Goal: Obtain resource: Obtain resource

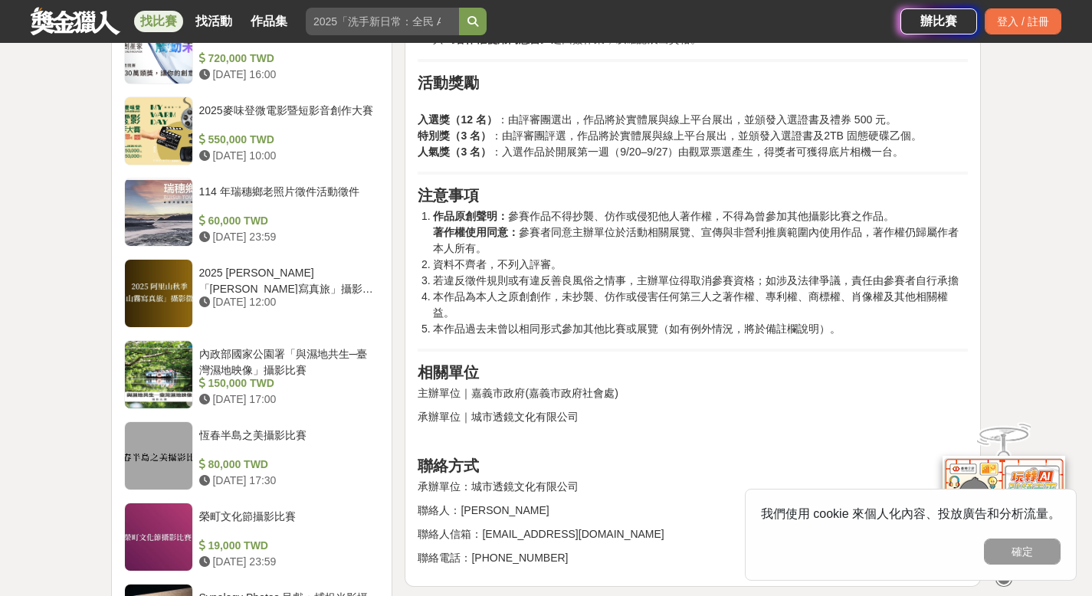
scroll to position [1616, 0]
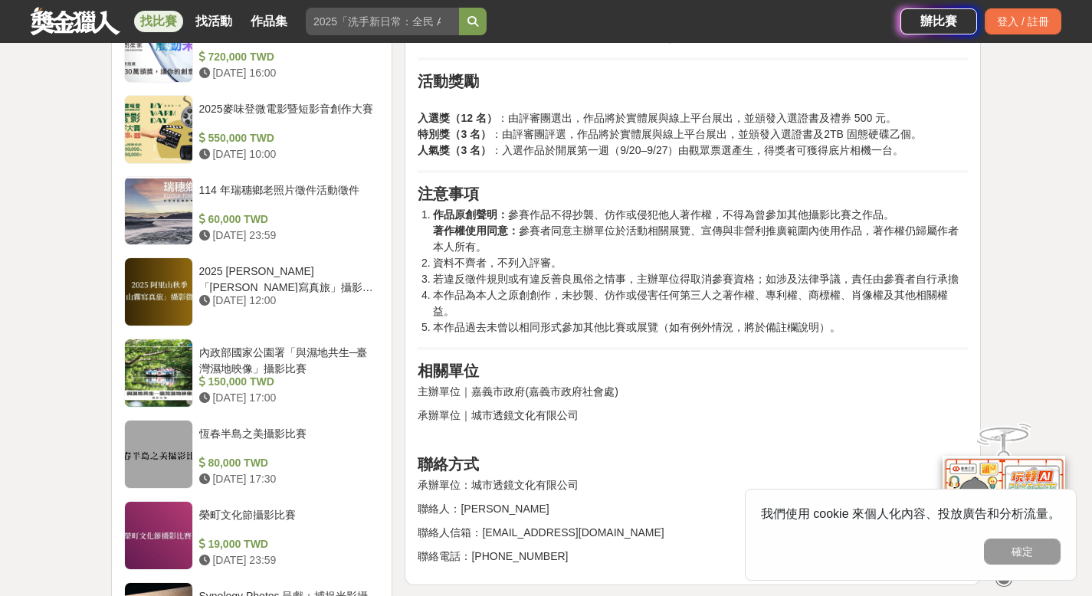
click at [571, 415] on p "承辦單位｜城市透鏡文化有限公司" at bounding box center [693, 416] width 550 height 16
click at [520, 420] on p "承辦單位｜城市透鏡文化有限公司" at bounding box center [693, 416] width 550 height 16
drag, startPoint x: 471, startPoint y: 415, endPoint x: 582, endPoint y: 419, distance: 111.2
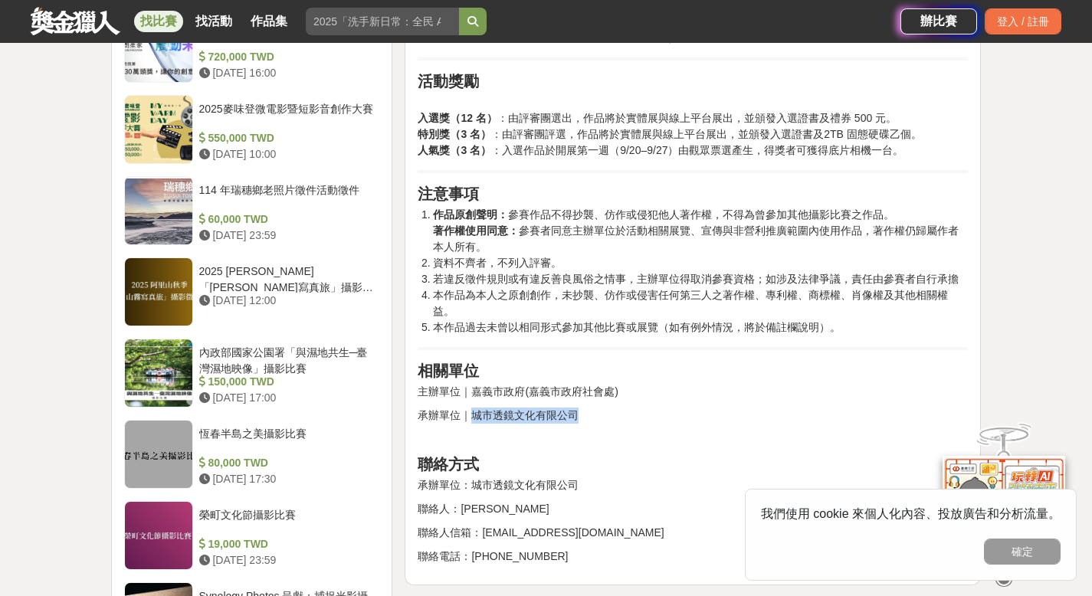
click at [582, 419] on p "承辦單位｜城市透鏡文化有限公司" at bounding box center [693, 416] width 550 height 16
click at [761, 280] on li "若違反徵件規則或有違反善良風俗之情事，主辦單位得取消參賽資格；如涉及法律爭議，責任由參賽者自行承擔" at bounding box center [700, 279] width 535 height 16
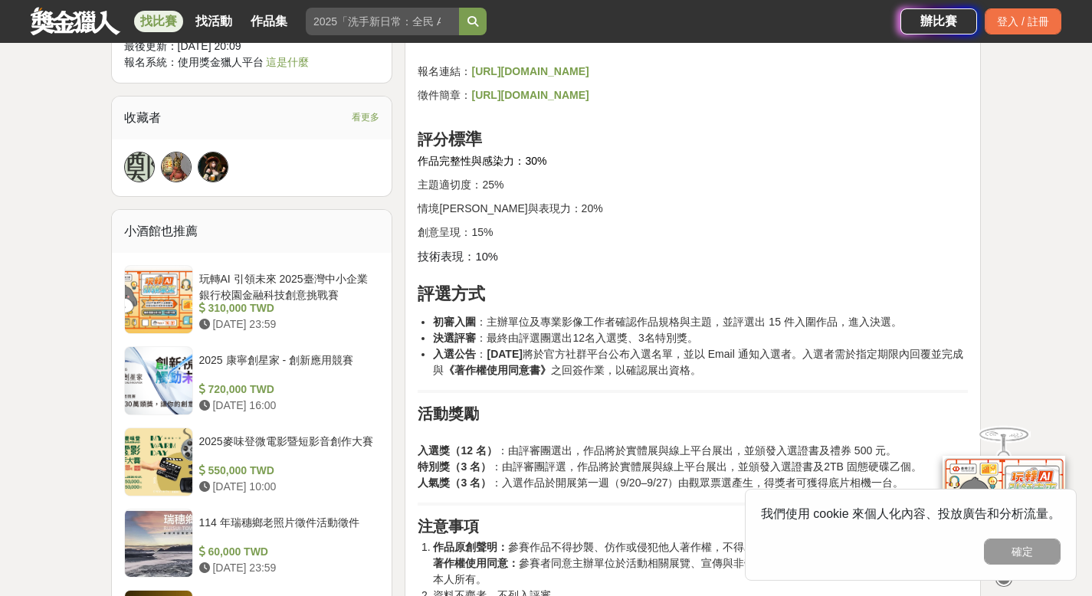
scroll to position [1265, 0]
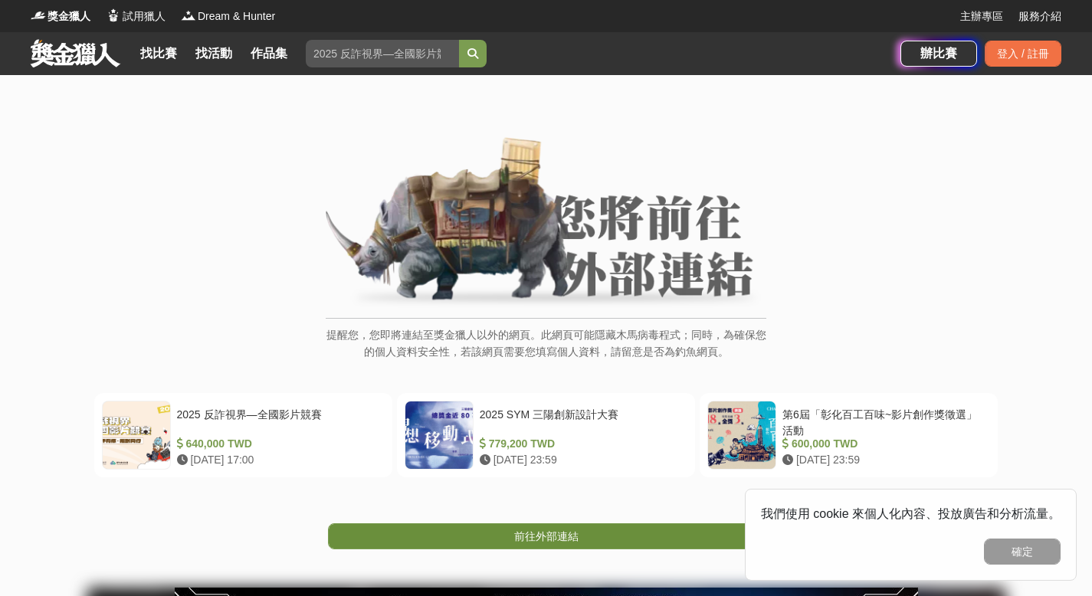
click at [535, 543] on link "前往外部連結" at bounding box center [546, 536] width 437 height 26
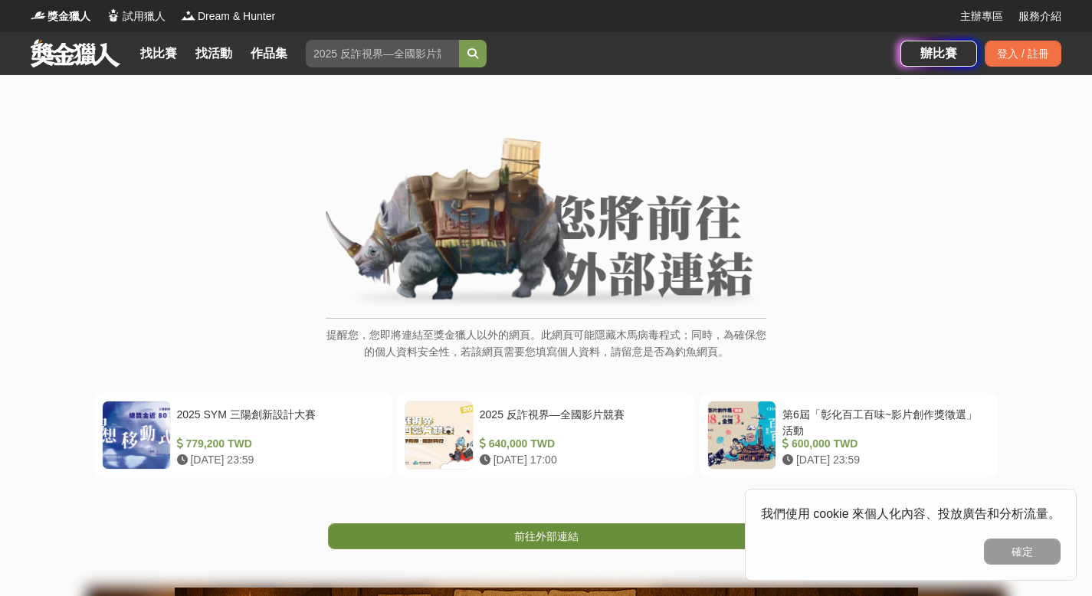
click at [611, 539] on link "前往外部連結" at bounding box center [546, 536] width 437 height 26
